Goal: Information Seeking & Learning: Compare options

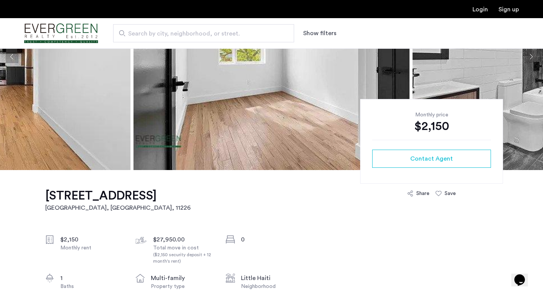
scroll to position [168, 0]
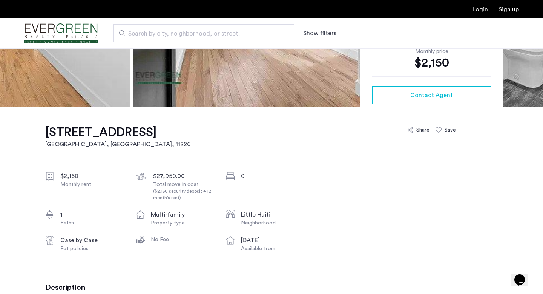
click at [128, 127] on h1 "[STREET_ADDRESS]" at bounding box center [118, 132] width 146 height 15
